Goal: Information Seeking & Learning: Learn about a topic

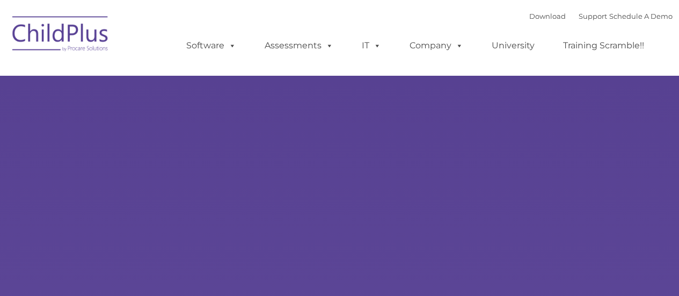
select select "MEDIUM"
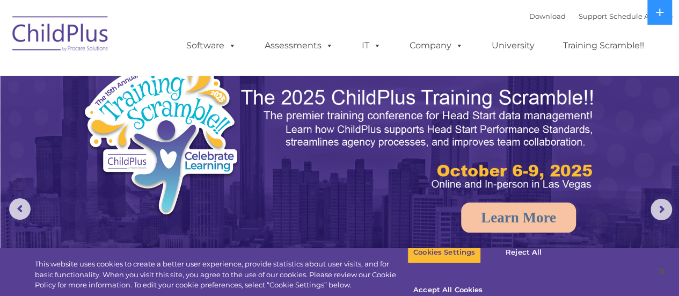
click at [80, 31] on img at bounding box center [60, 36] width 107 height 54
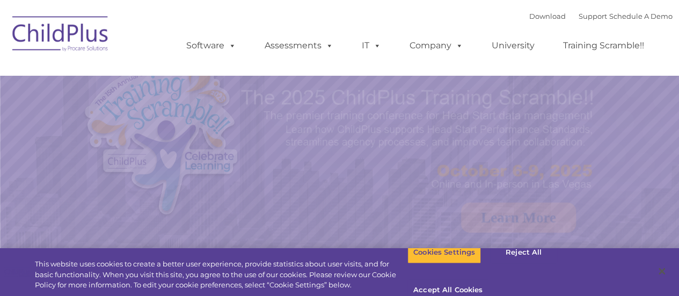
select select "MEDIUM"
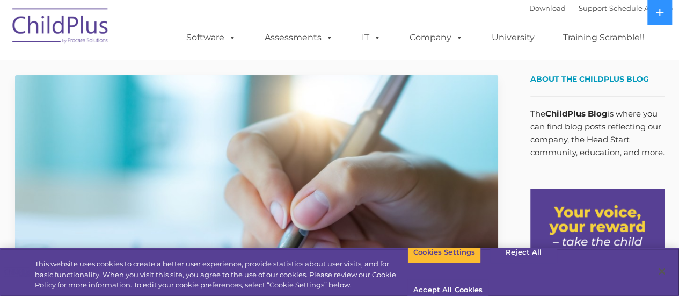
scroll to position [42, 0]
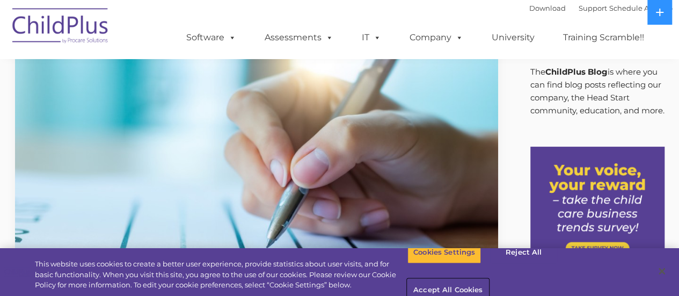
click at [488, 279] on button "Accept All Cookies" at bounding box center [447, 290] width 81 height 23
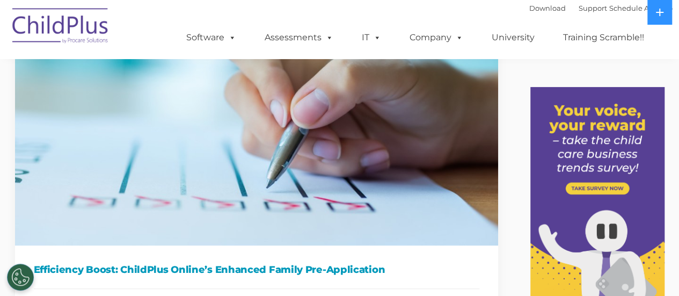
scroll to position [0, 0]
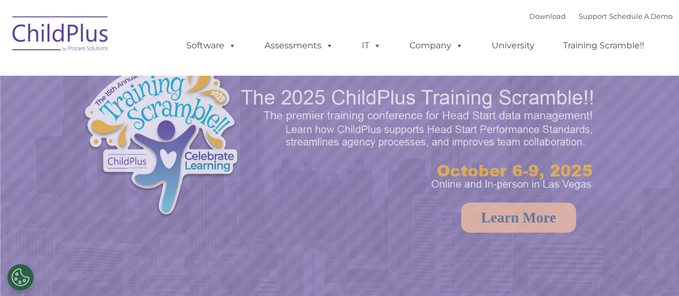
select select "MEDIUM"
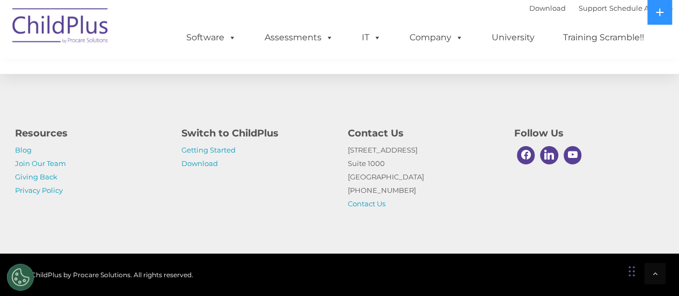
scroll to position [1335, 0]
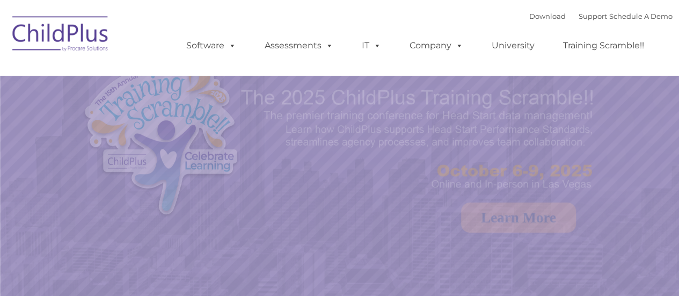
select select "MEDIUM"
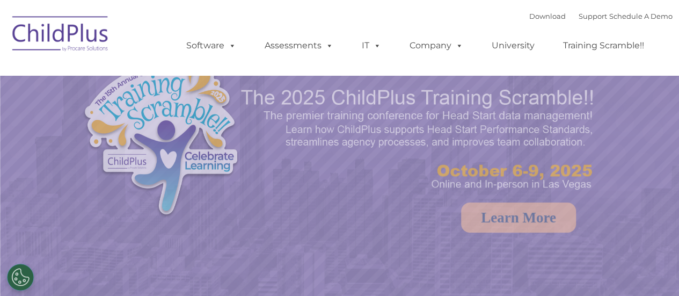
select select "MEDIUM"
